Goal: Task Accomplishment & Management: Manage account settings

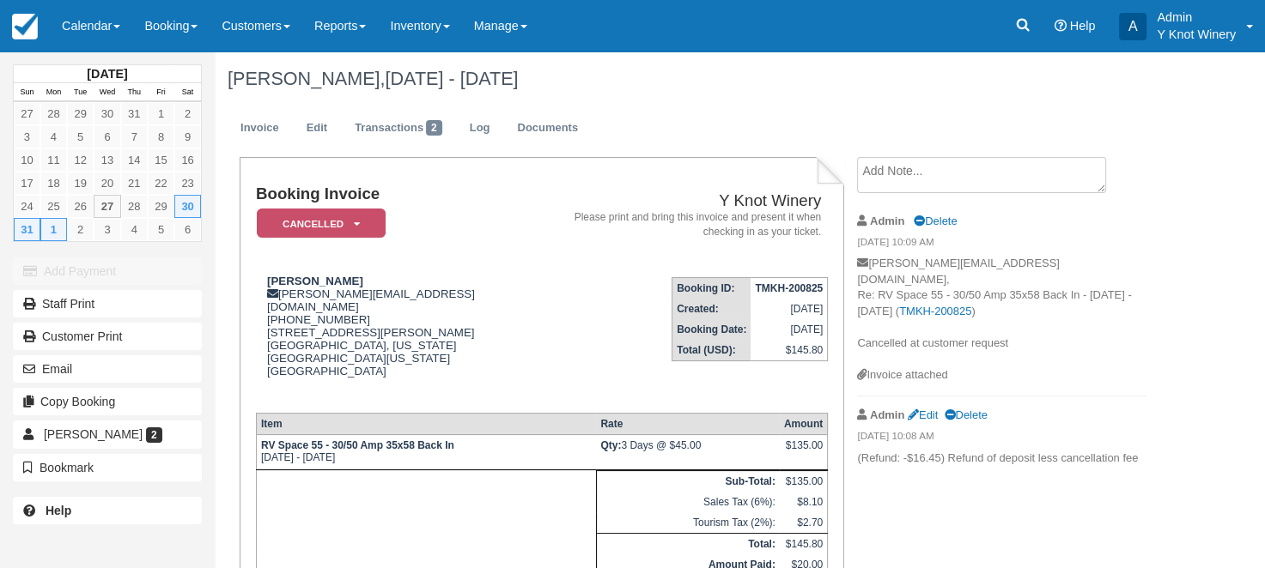
click at [129, 27] on link "Calendar" at bounding box center [91, 26] width 82 height 52
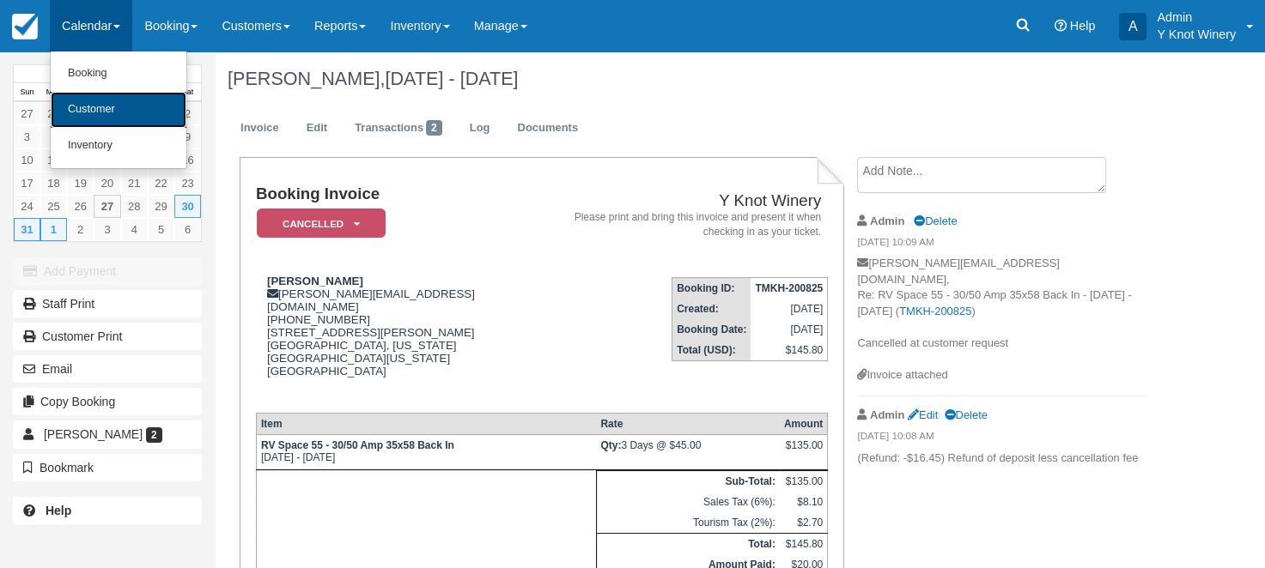
click at [111, 112] on link "Customer" at bounding box center [119, 110] width 136 height 36
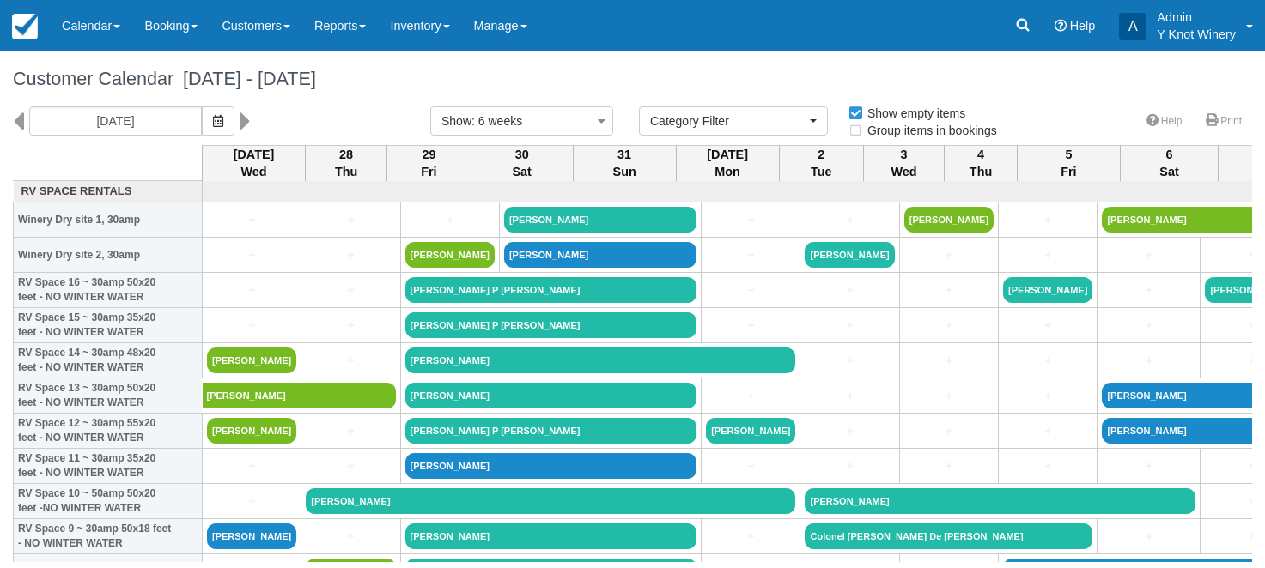
select select
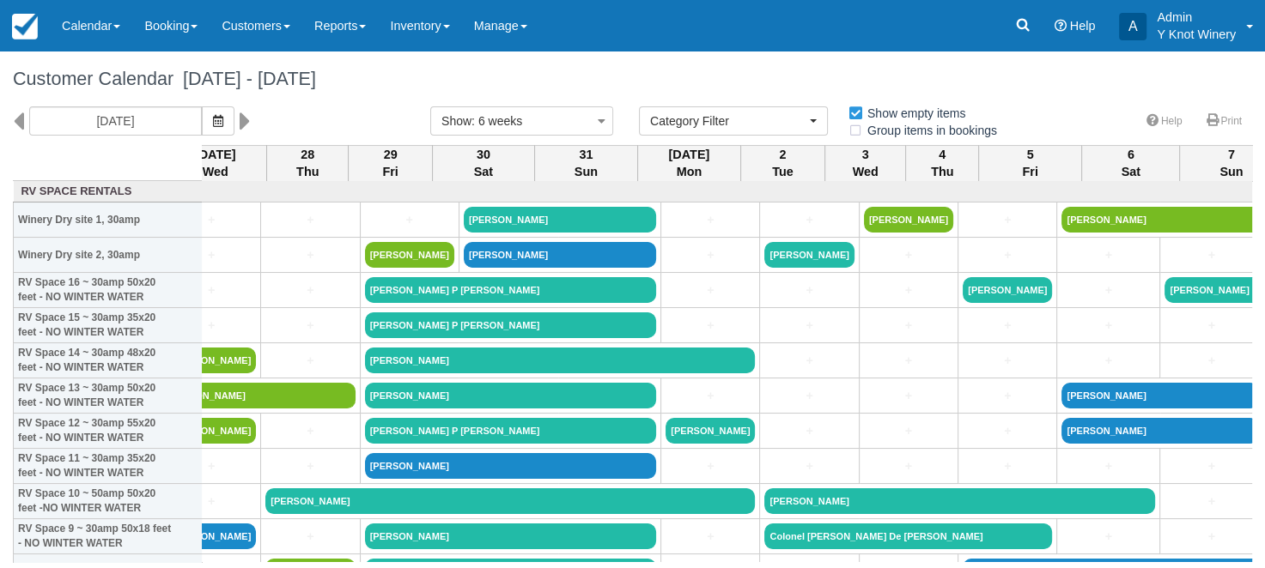
scroll to position [0, 45]
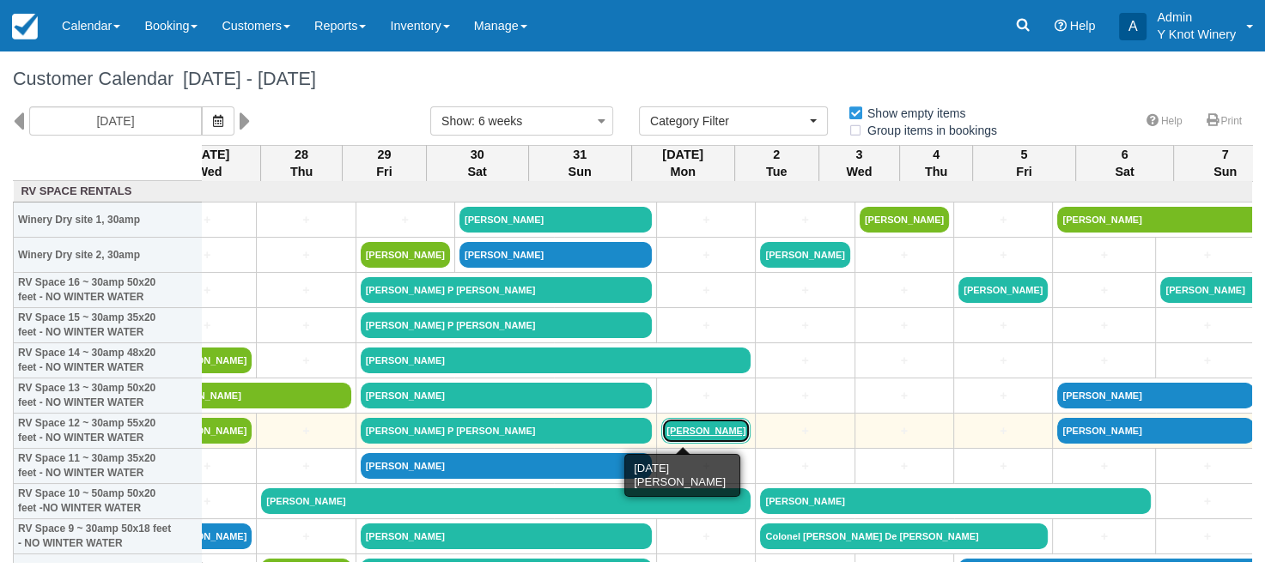
click at [689, 429] on link "David Jones" at bounding box center [705, 431] width 89 height 26
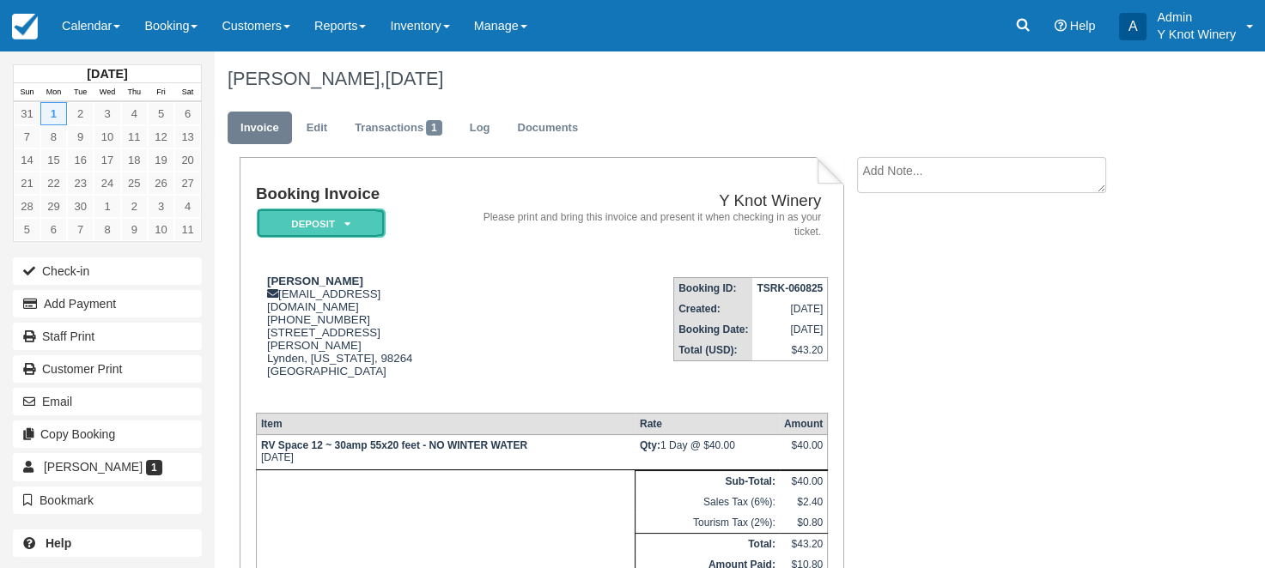
click at [348, 223] on icon at bounding box center [347, 224] width 6 height 10
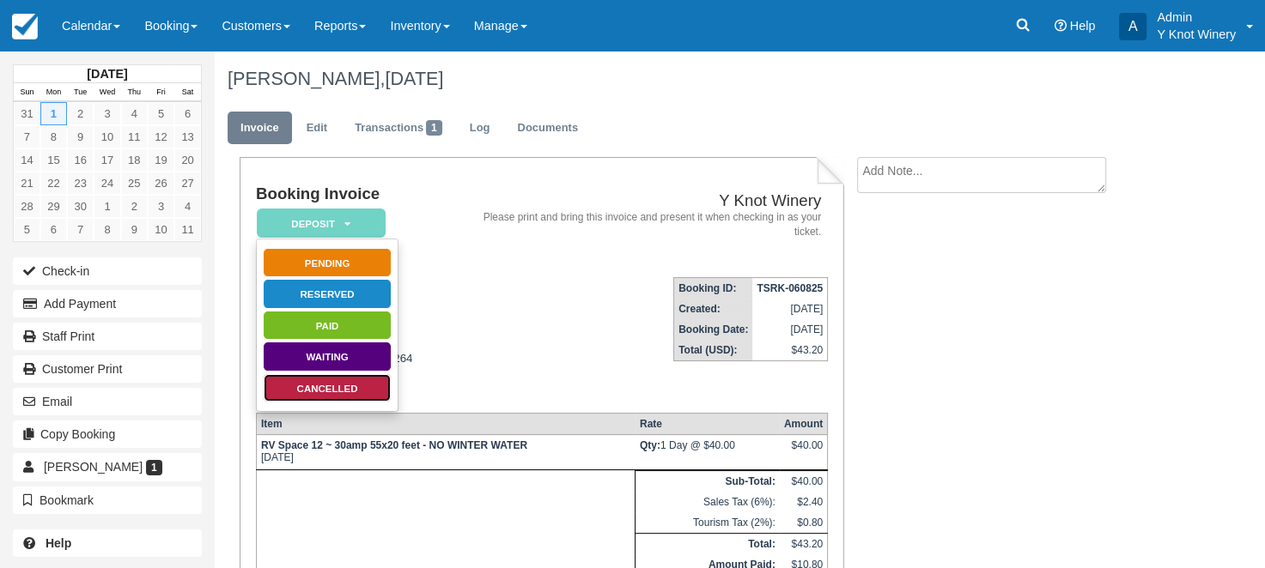
click at [350, 384] on link "Cancelled" at bounding box center [327, 389] width 129 height 30
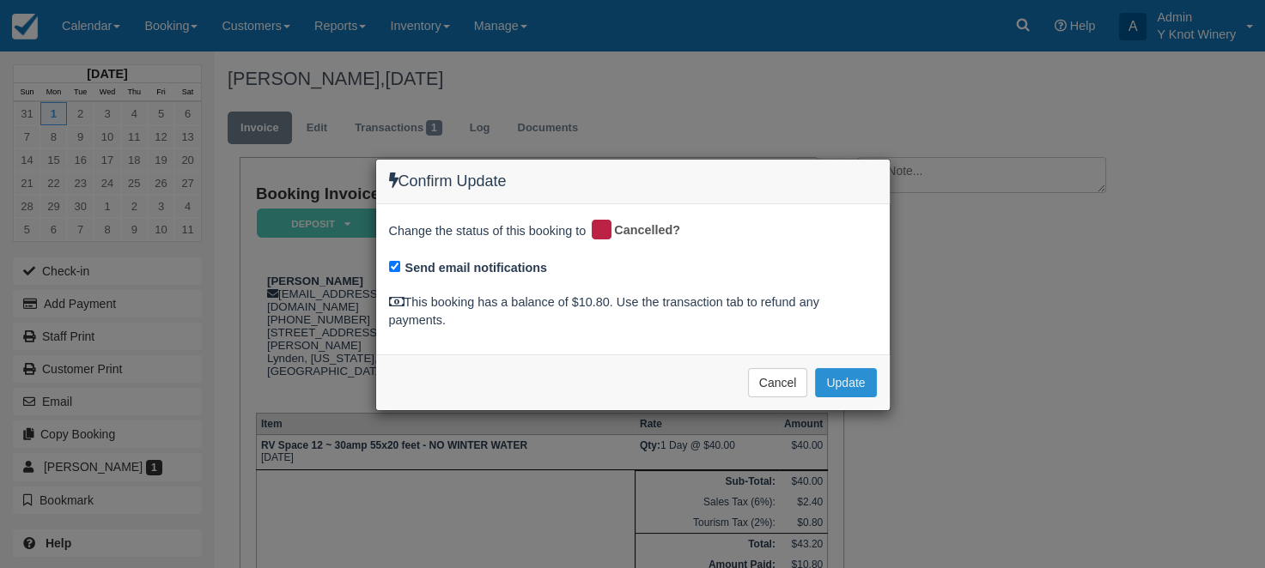
click at [854, 384] on button "Update" at bounding box center [845, 382] width 61 height 29
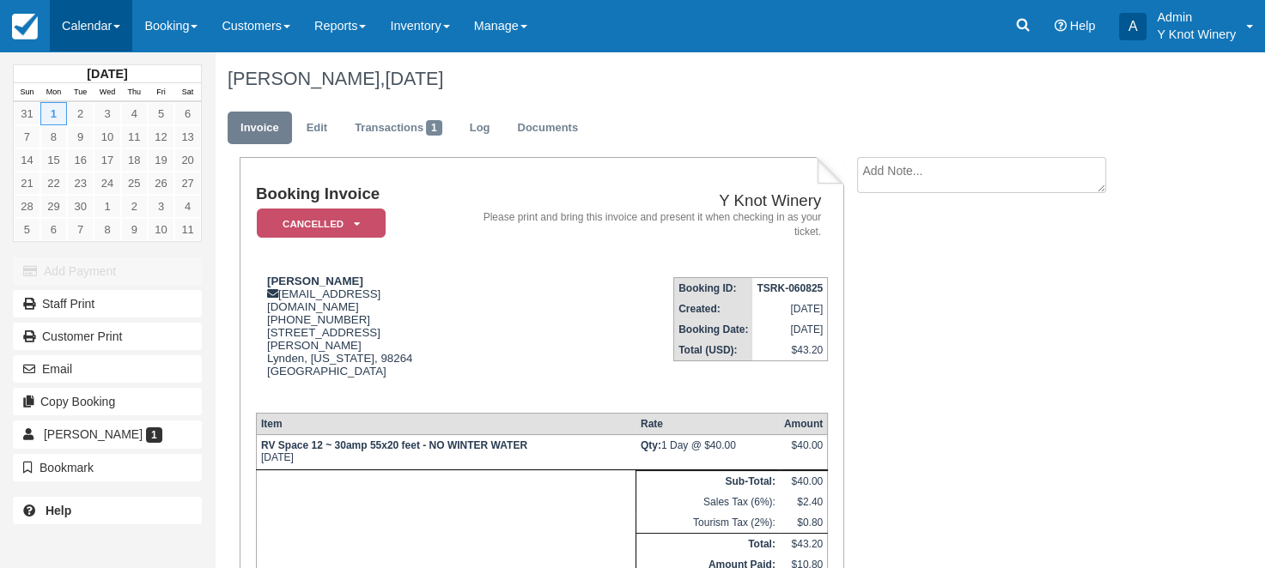
click at [119, 19] on link "Calendar" at bounding box center [91, 26] width 82 height 52
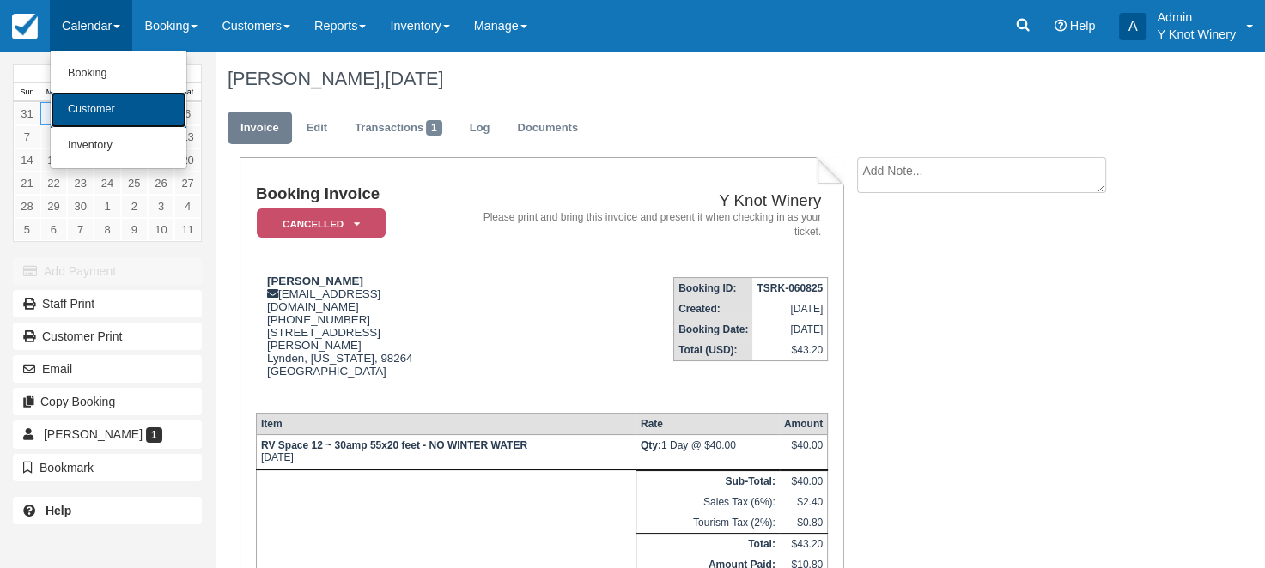
click at [112, 103] on link "Customer" at bounding box center [119, 110] width 136 height 36
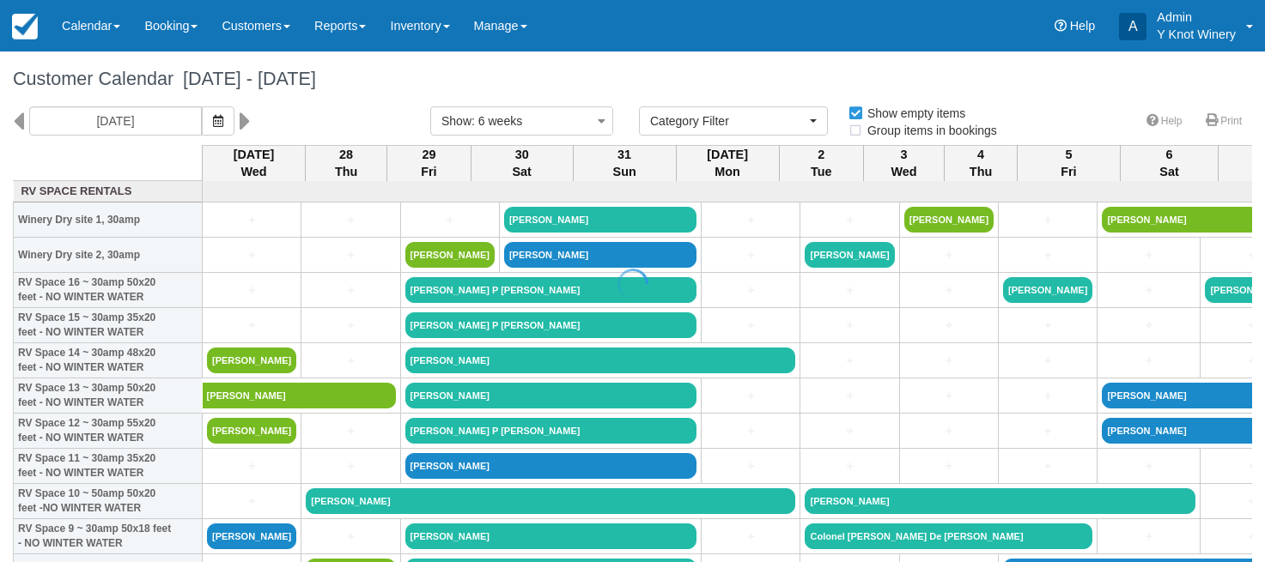
select select
